Goal: Check status: Check status

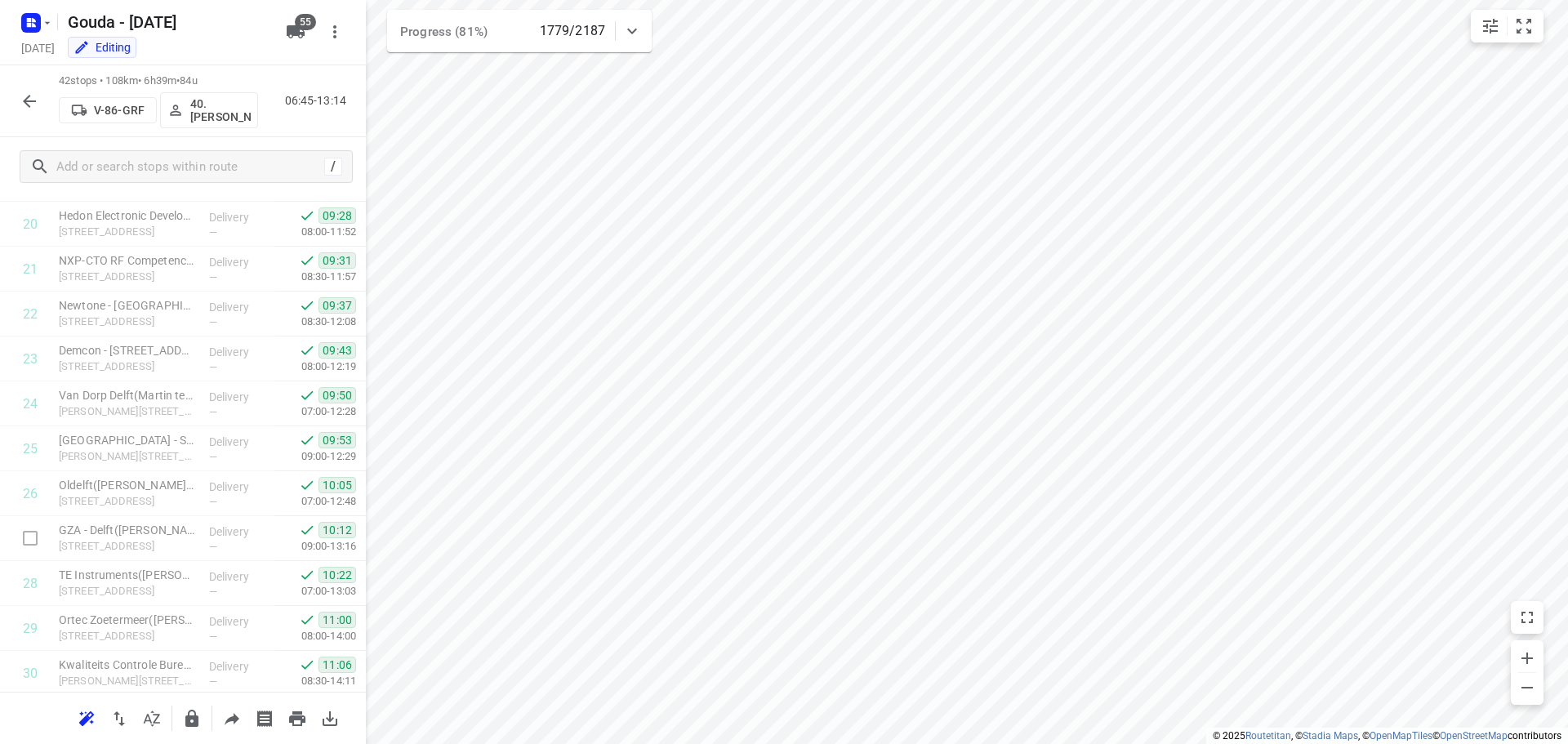
scroll to position [1517, 0]
click at [36, 105] on icon "button" at bounding box center [29, 101] width 19 height 19
click at [22, 99] on icon "button" at bounding box center [29, 101] width 19 height 19
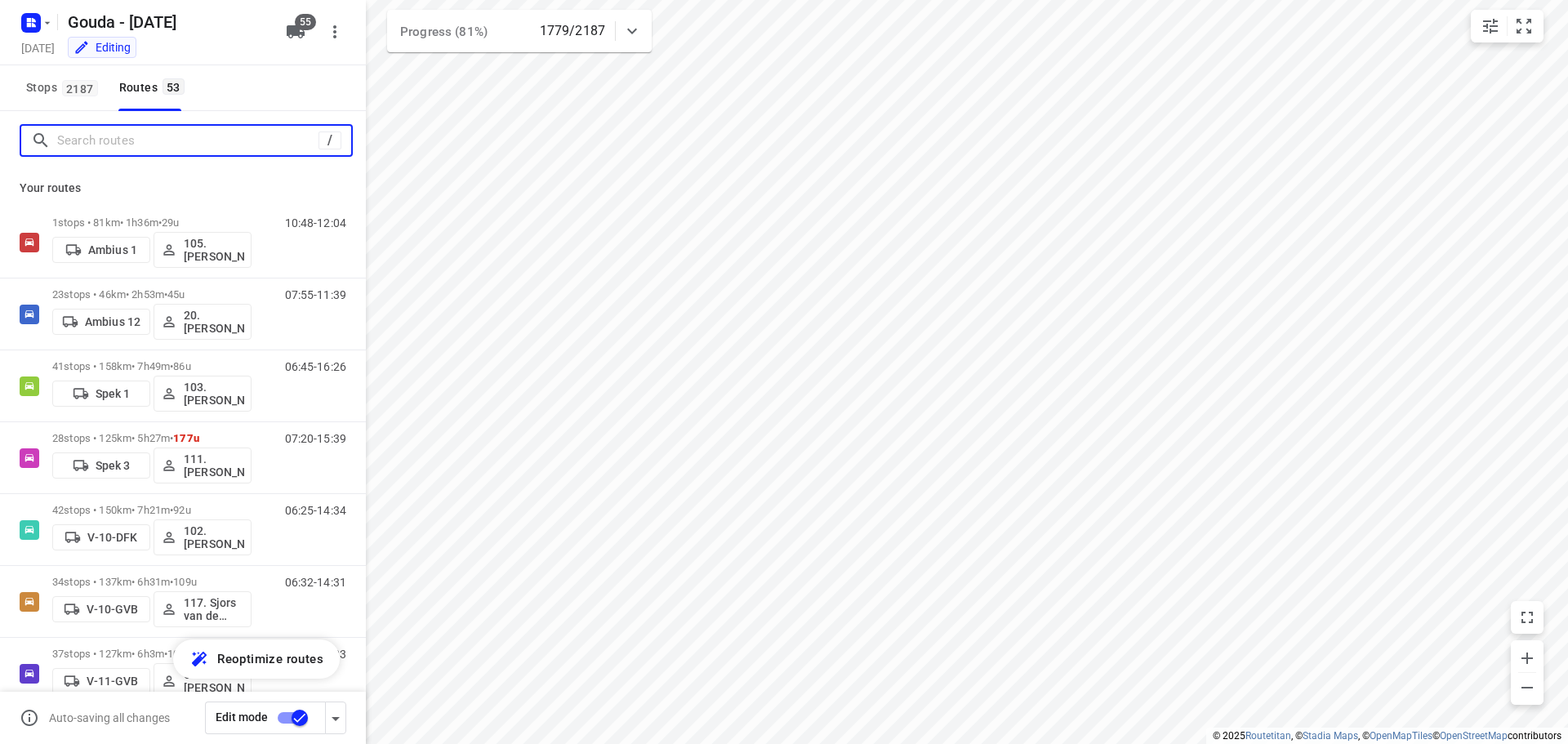
click at [186, 141] on input "Search routes" at bounding box center [188, 141] width 261 height 26
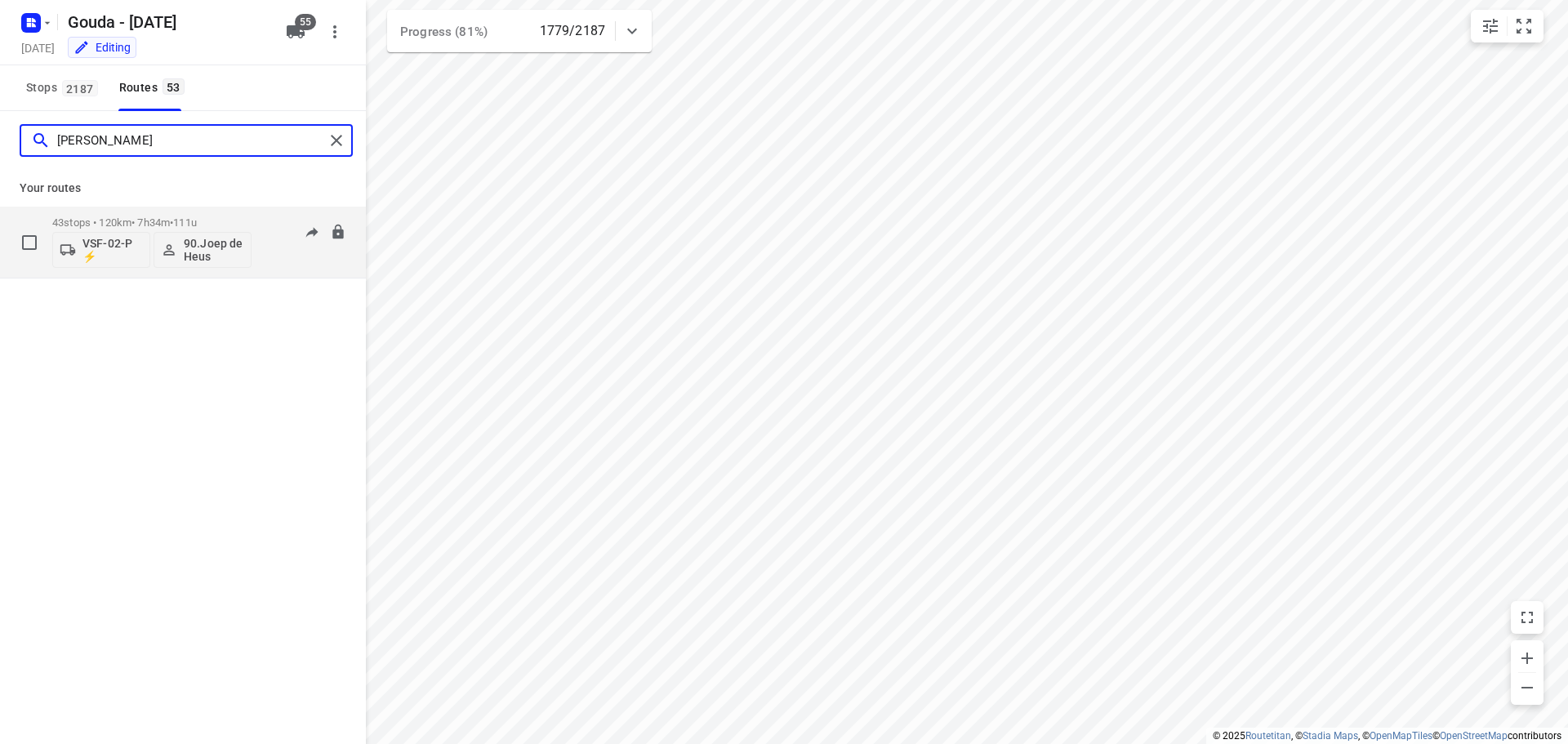
type input "[PERSON_NAME]"
click at [154, 227] on p "43 stops • 120km • 7h34m • 111u" at bounding box center [151, 222] width 199 height 12
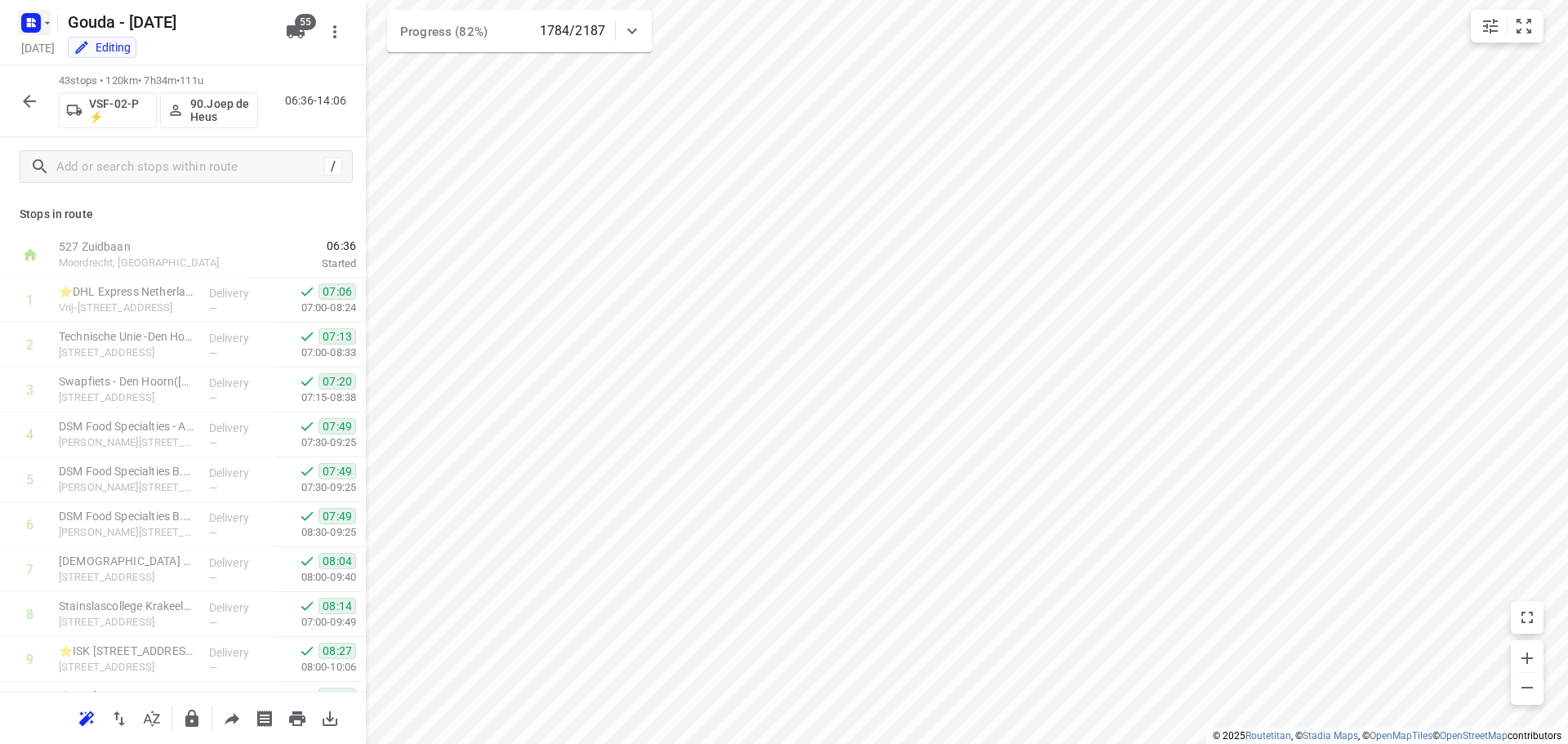
click at [38, 28] on rect "button" at bounding box center [31, 23] width 19 height 19
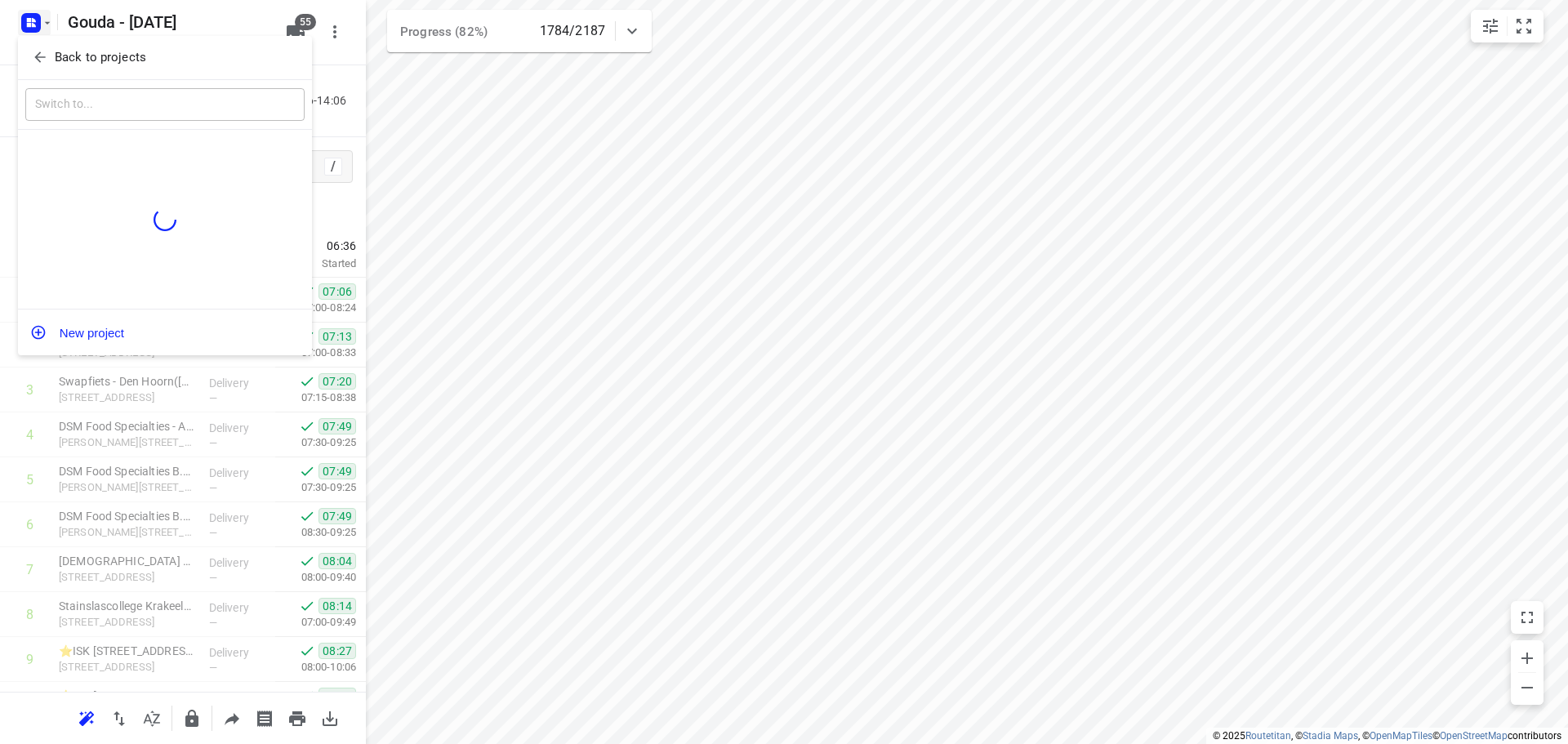
click at [47, 61] on icon "button" at bounding box center [40, 57] width 16 height 16
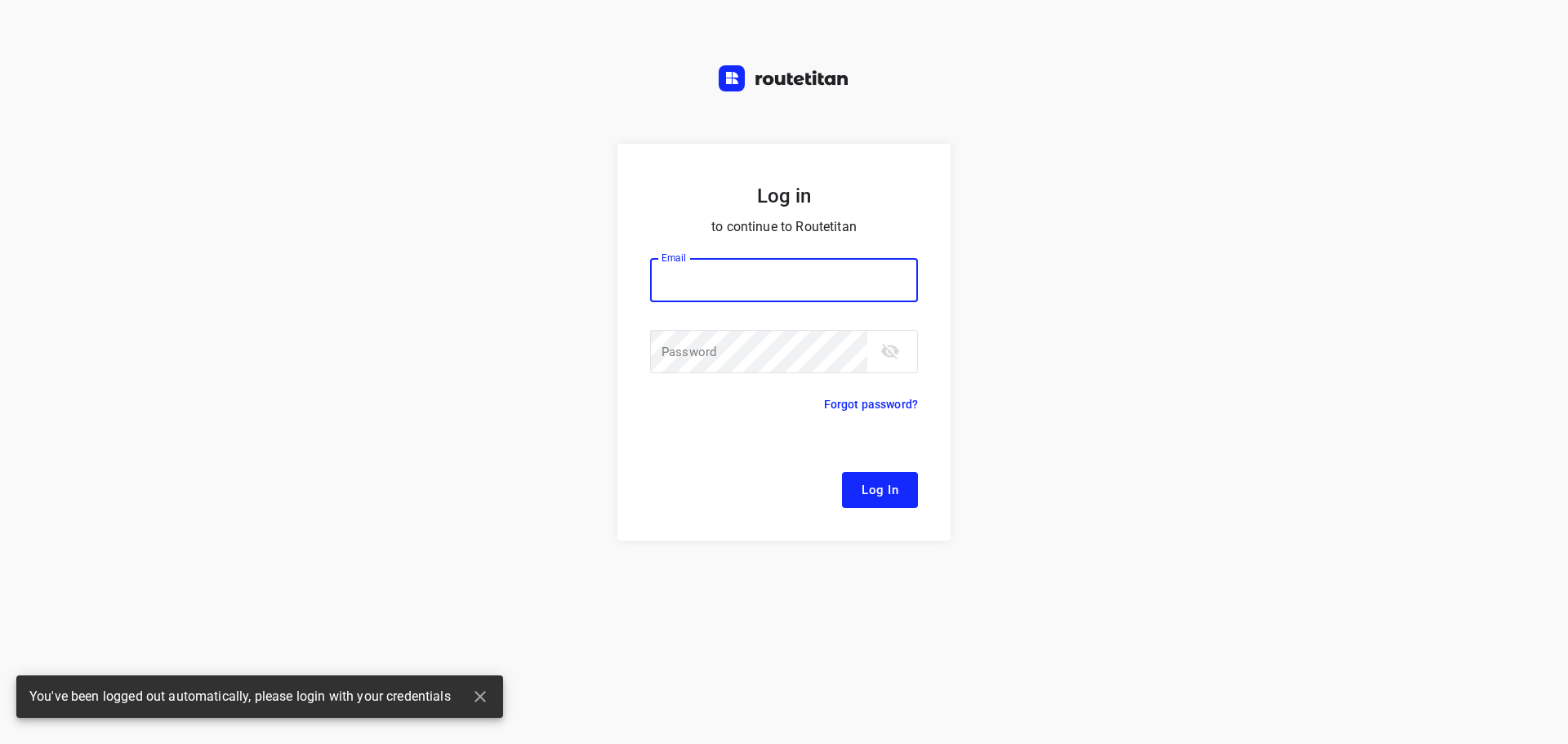
type input "[EMAIL_ADDRESS][DOMAIN_NAME]"
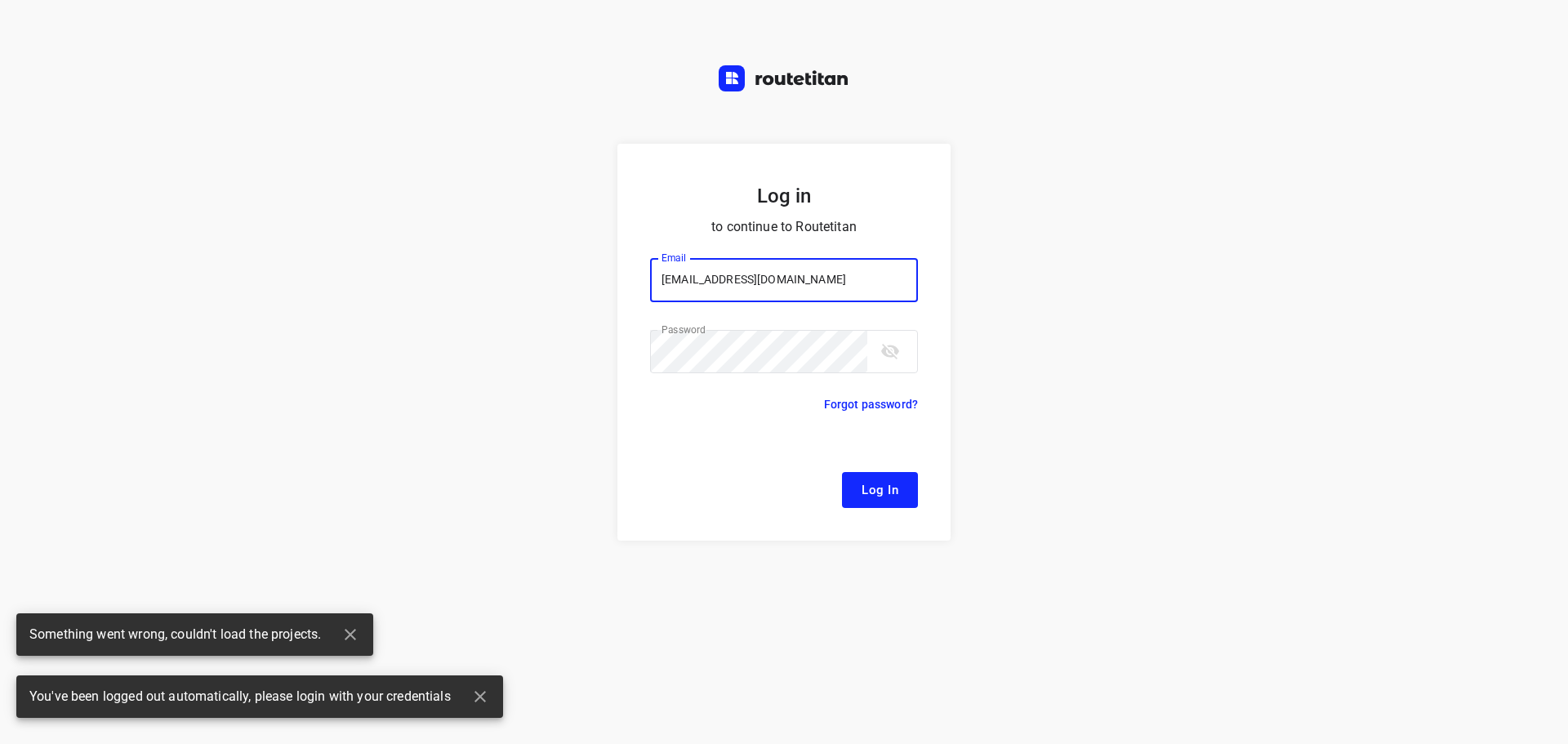
click at [881, 497] on span "Log In" at bounding box center [880, 490] width 36 height 21
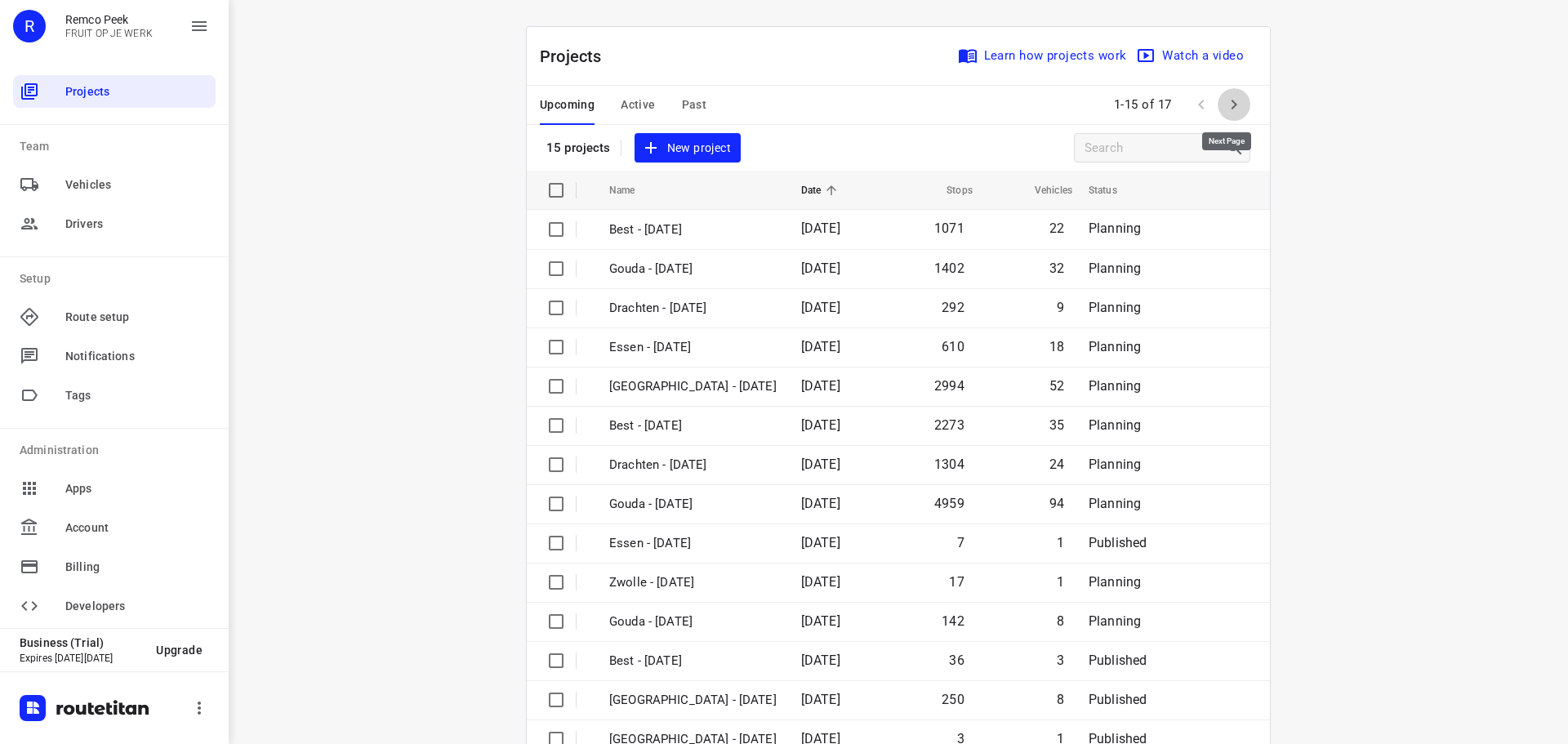
click at [1225, 105] on icon "button" at bounding box center [1234, 105] width 19 height 19
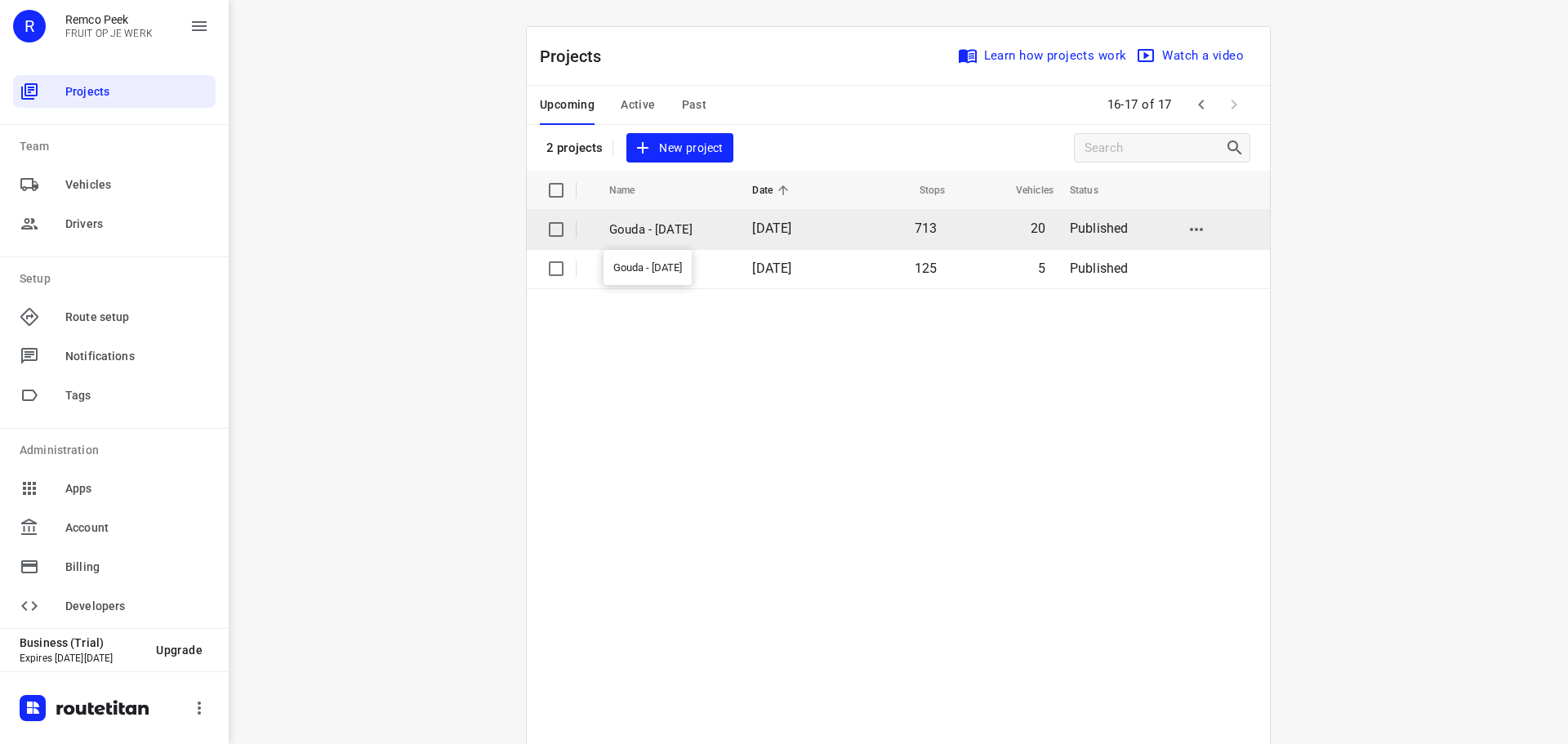
click at [690, 234] on p "Gouda - [DATE]" at bounding box center [669, 229] width 119 height 19
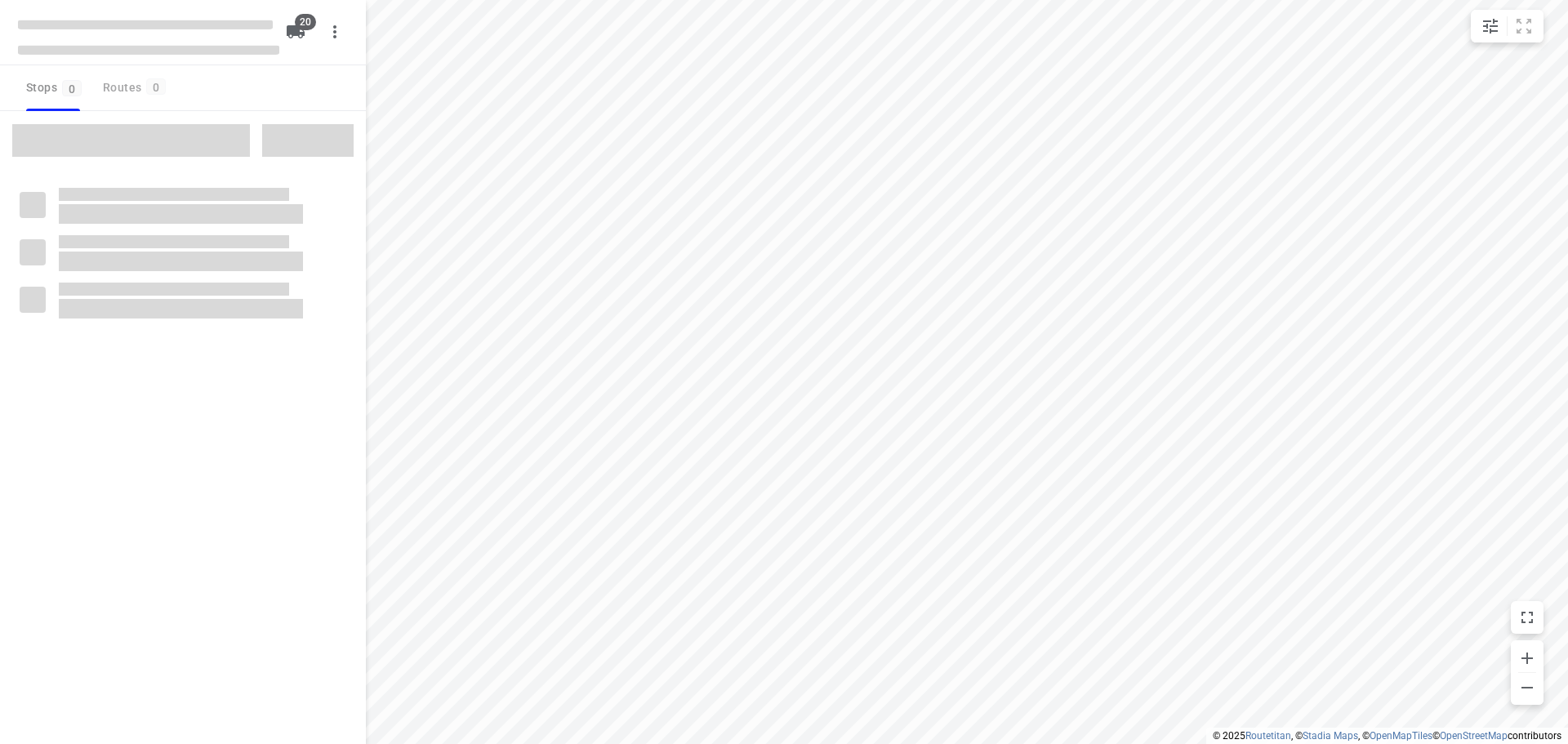
checkbox input "true"
